Goal: Task Accomplishment & Management: Use online tool/utility

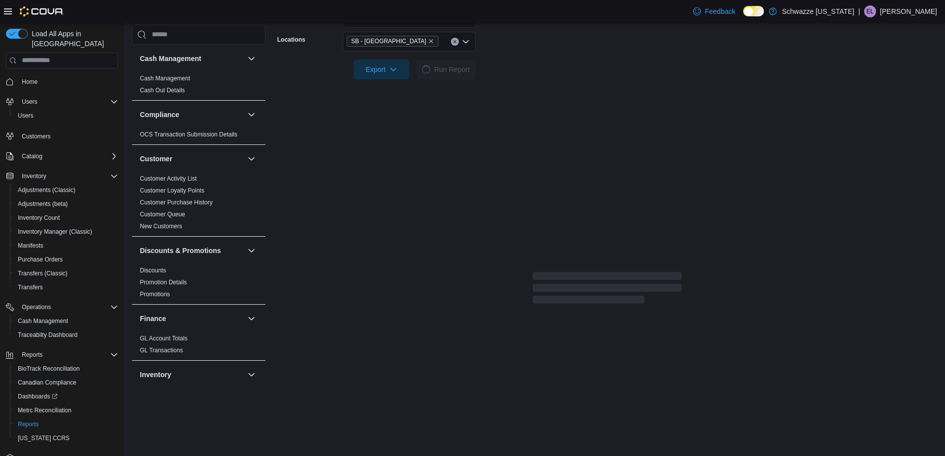
scroll to position [397, 0]
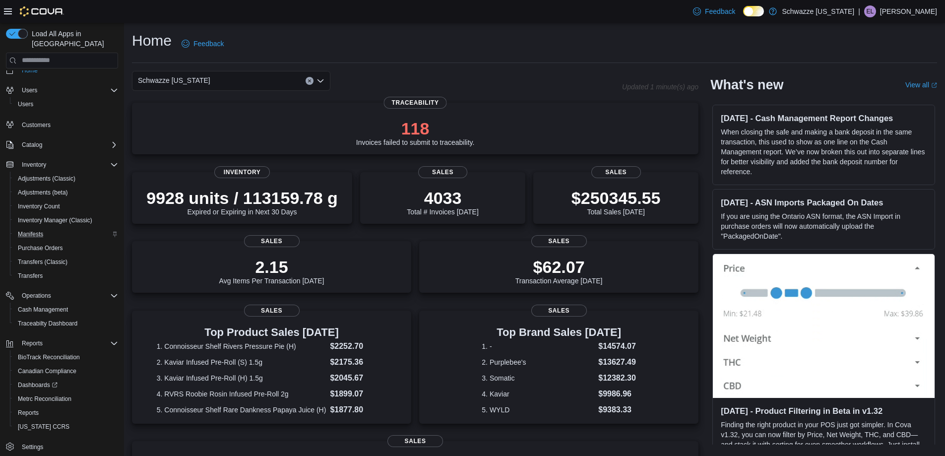
scroll to position [15, 0]
click at [116, 290] on icon "Complex example" at bounding box center [114, 291] width 6 height 3
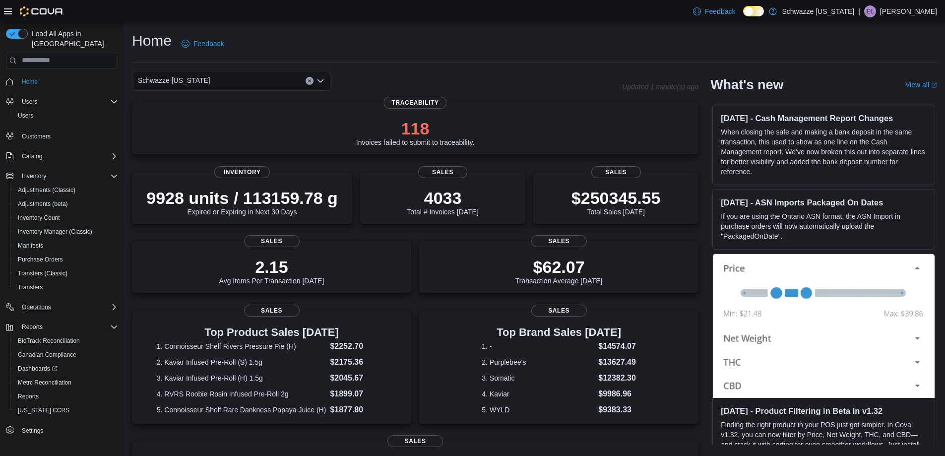
scroll to position [0, 0]
click at [113, 304] on icon "Complex example" at bounding box center [114, 307] width 3 height 6
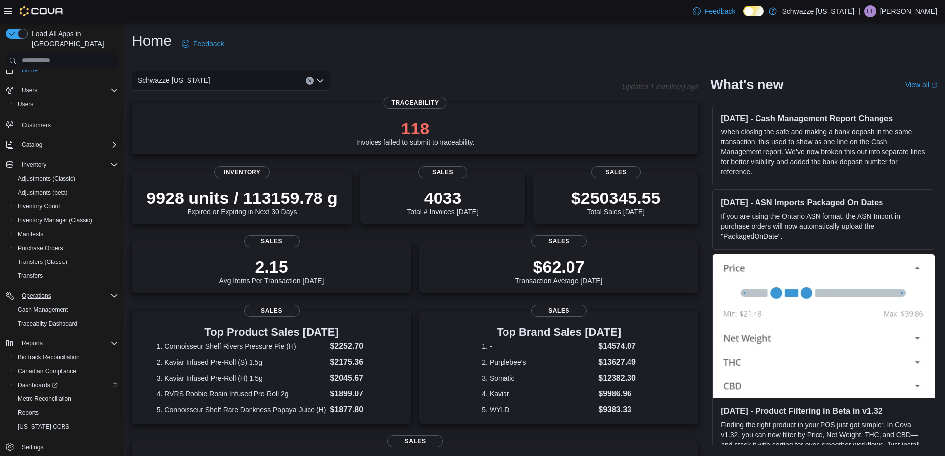
scroll to position [15, 0]
click at [48, 377] on span "Dashboards" at bounding box center [38, 381] width 40 height 8
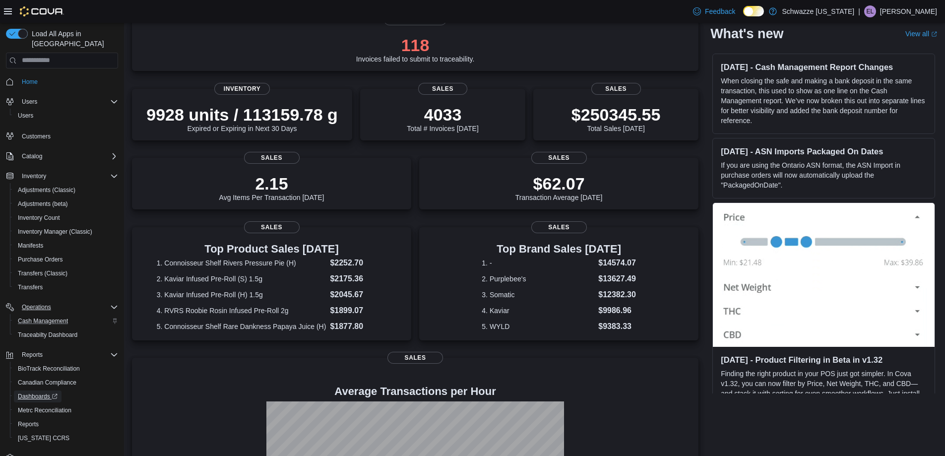
scroll to position [0, 0]
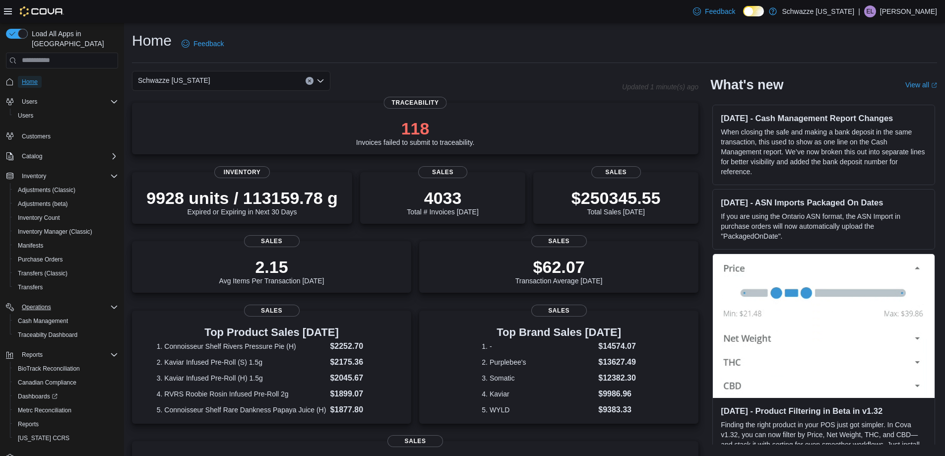
click at [33, 78] on span "Home" at bounding box center [30, 82] width 16 height 8
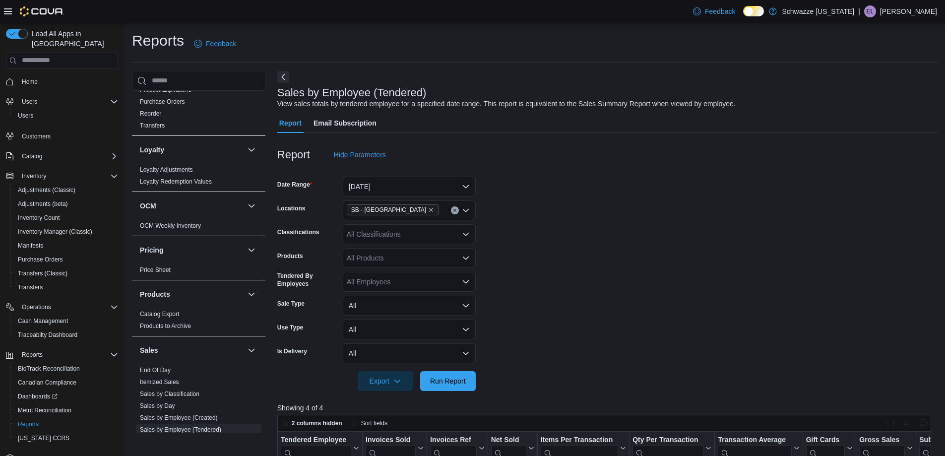
scroll to position [446, 0]
click at [152, 371] on link "End Of Day" at bounding box center [155, 369] width 31 height 7
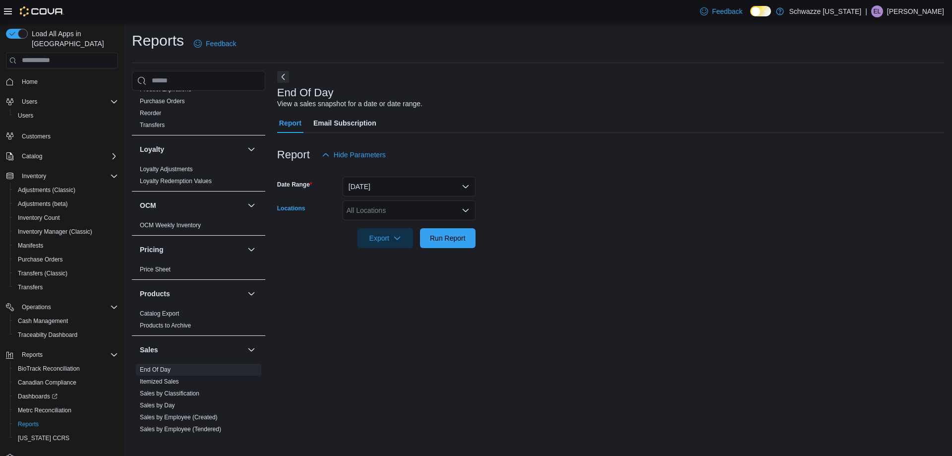
click at [384, 214] on div "All Locations" at bounding box center [409, 210] width 133 height 20
type input "***"
click at [389, 240] on span "SB - Boulder" at bounding box center [413, 242] width 88 height 10
click at [589, 264] on div "End Of Day View a sales snapshot for a date or date range. Report Email Subscri…" at bounding box center [610, 252] width 667 height 362
click at [456, 237] on span "Run Report" at bounding box center [448, 238] width 36 height 10
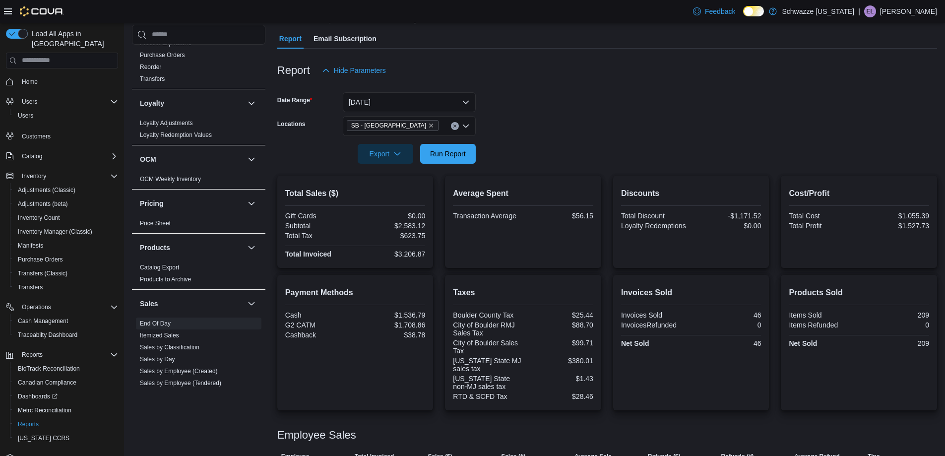
scroll to position [83, 0]
